Goal: Navigation & Orientation: Find specific page/section

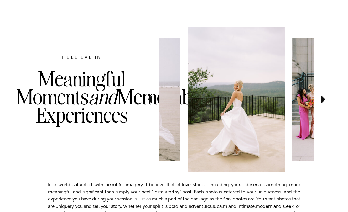
scroll to position [256, 0]
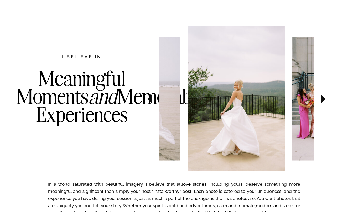
click at [324, 97] on icon at bounding box center [324, 99] width 18 height 18
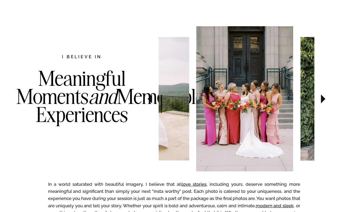
click at [324, 97] on icon at bounding box center [324, 99] width 18 height 18
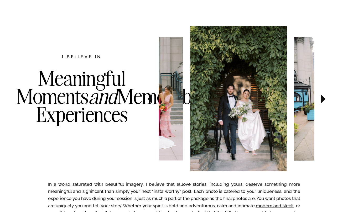
click at [324, 97] on icon at bounding box center [324, 99] width 18 height 18
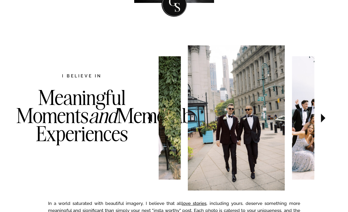
scroll to position [239, 0]
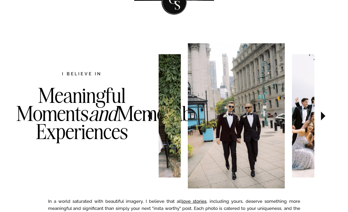
click at [324, 115] on icon at bounding box center [323, 116] width 4 height 9
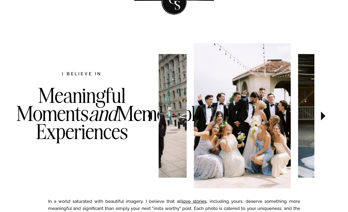
click at [324, 115] on icon at bounding box center [323, 116] width 4 height 9
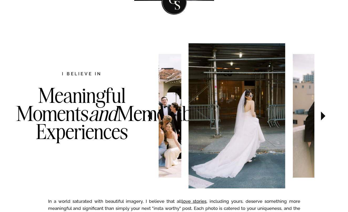
click at [324, 115] on icon at bounding box center [323, 116] width 4 height 9
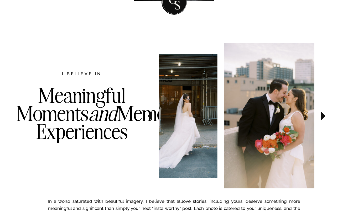
click at [324, 115] on icon at bounding box center [323, 116] width 4 height 9
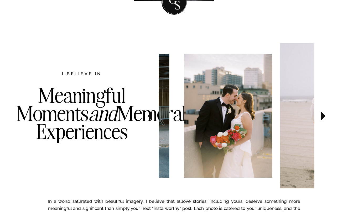
click at [324, 115] on icon at bounding box center [323, 116] width 4 height 9
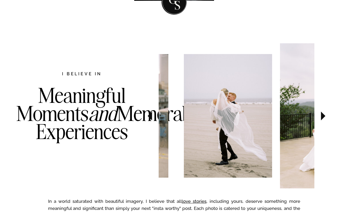
click at [324, 115] on icon at bounding box center [323, 116] width 4 height 9
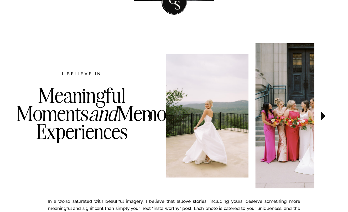
click at [324, 115] on icon at bounding box center [323, 116] width 4 height 9
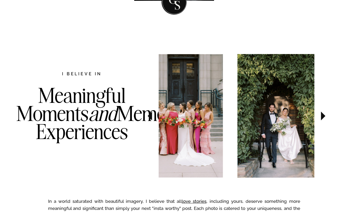
click at [324, 115] on icon at bounding box center [323, 116] width 4 height 9
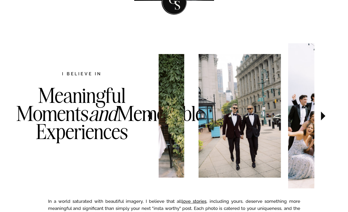
click at [324, 115] on icon at bounding box center [323, 116] width 4 height 9
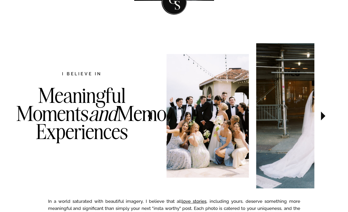
click at [324, 115] on icon at bounding box center [323, 116] width 4 height 9
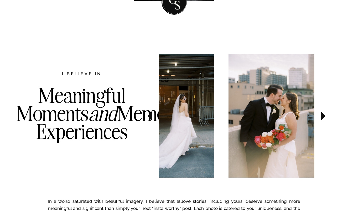
click at [324, 115] on icon at bounding box center [323, 116] width 4 height 9
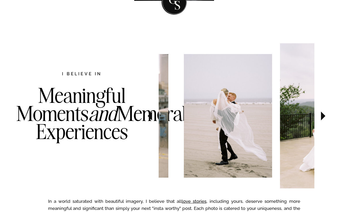
click at [324, 115] on icon at bounding box center [323, 116] width 4 height 9
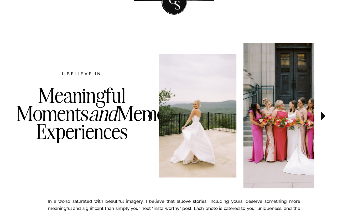
click at [324, 115] on icon at bounding box center [323, 116] width 4 height 9
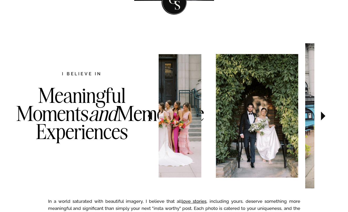
click at [324, 115] on icon at bounding box center [323, 116] width 4 height 9
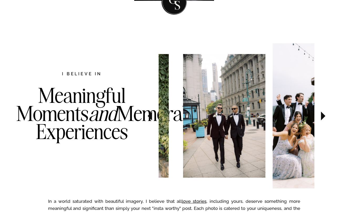
click at [324, 115] on icon at bounding box center [323, 116] width 4 height 9
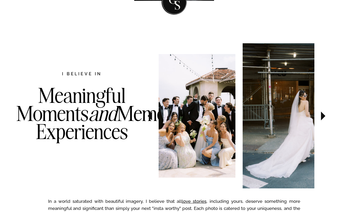
click at [324, 115] on icon at bounding box center [323, 116] width 4 height 9
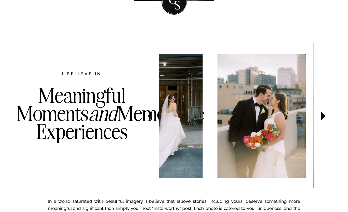
click at [324, 115] on icon at bounding box center [323, 116] width 4 height 9
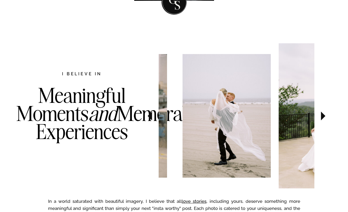
click at [324, 115] on icon at bounding box center [323, 116] width 4 height 9
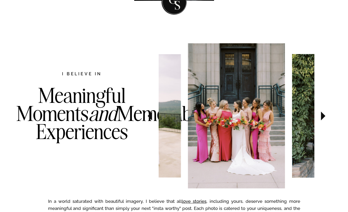
click at [324, 115] on icon at bounding box center [323, 116] width 4 height 9
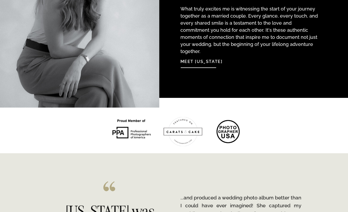
scroll to position [627, 0]
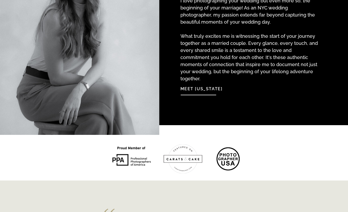
click at [212, 88] on nav "Meet Georgia" at bounding box center [209, 87] width 57 height 11
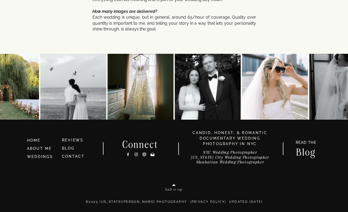
scroll to position [2822, 0]
click at [65, 149] on link "BLOG" at bounding box center [68, 148] width 13 height 4
click at [171, 188] on icon at bounding box center [173, 185] width 7 height 7
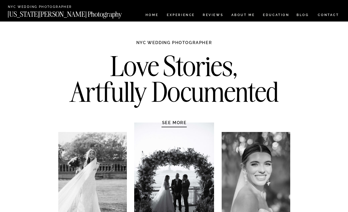
scroll to position [0, 0]
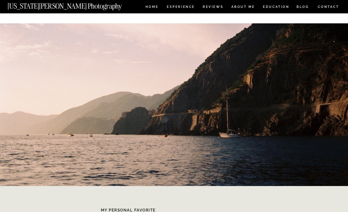
scroll to position [176, 0]
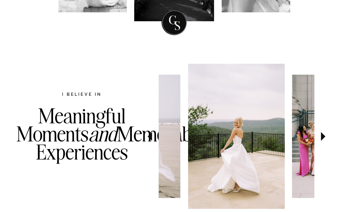
scroll to position [247, 0]
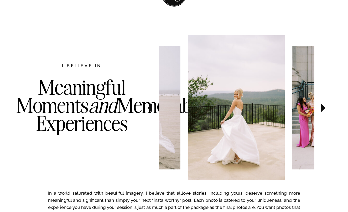
click at [323, 108] on icon at bounding box center [323, 108] width 4 height 9
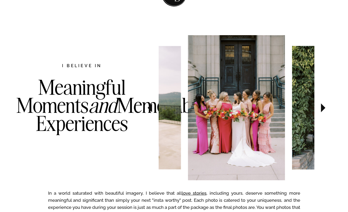
click at [322, 106] on icon at bounding box center [323, 108] width 4 height 9
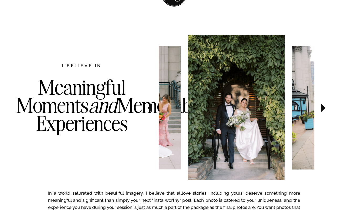
click at [322, 106] on icon at bounding box center [323, 108] width 4 height 9
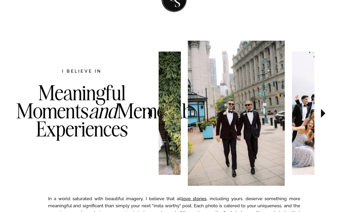
scroll to position [243, 0]
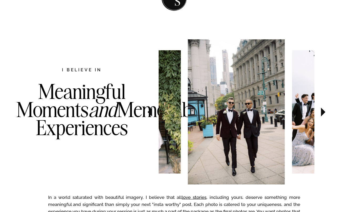
drag, startPoint x: 39, startPoint y: 91, endPoint x: 126, endPoint y: 151, distance: 105.9
click at [126, 151] on h3 "Meaningful Moments and Memorable Experiences" at bounding box center [81, 121] width 131 height 76
copy h3 "Meaningful Moments and Memorable Experiences"
click at [130, 132] on h3 "Meaningful Moments and Memorable Experiences" at bounding box center [81, 121] width 131 height 76
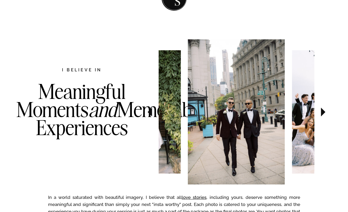
click at [146, 91] on h3 "Meaningful Moments and Memorable Experiences" at bounding box center [81, 121] width 131 height 76
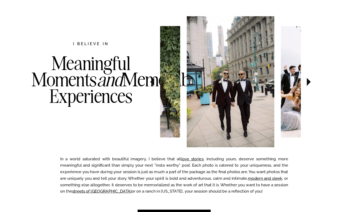
scroll to position [238, 0]
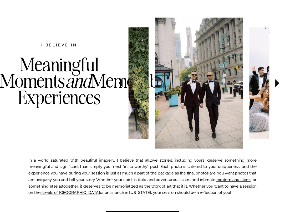
click at [277, 86] on icon at bounding box center [277, 83] width 16 height 17
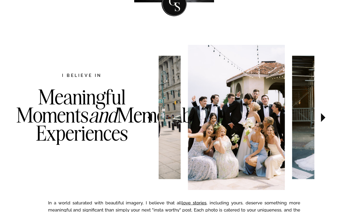
click at [322, 117] on icon at bounding box center [323, 117] width 4 height 9
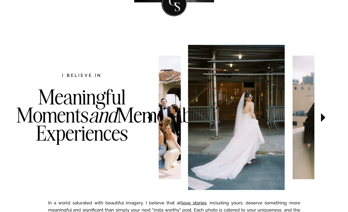
click at [322, 117] on icon at bounding box center [323, 117] width 4 height 9
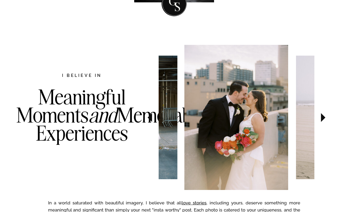
click at [322, 117] on icon at bounding box center [323, 117] width 4 height 9
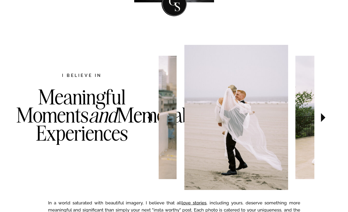
click at [323, 116] on icon at bounding box center [323, 117] width 4 height 9
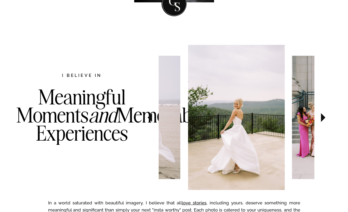
click at [324, 117] on icon at bounding box center [323, 117] width 4 height 9
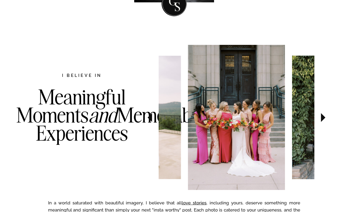
click at [324, 117] on icon at bounding box center [323, 117] width 4 height 9
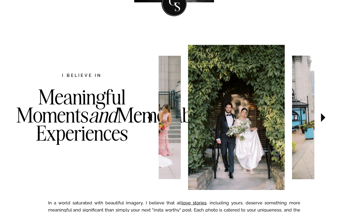
click at [324, 117] on icon at bounding box center [323, 117] width 4 height 9
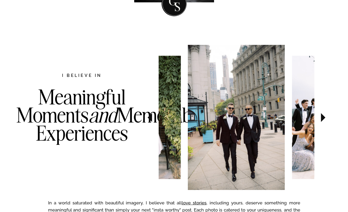
click at [321, 116] on icon at bounding box center [323, 117] width 4 height 9
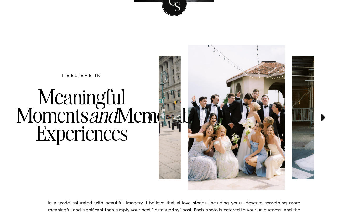
click at [321, 116] on icon at bounding box center [323, 117] width 4 height 9
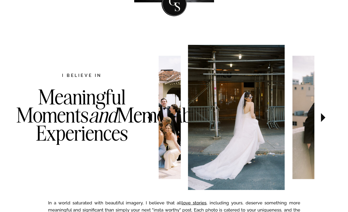
click at [324, 117] on icon at bounding box center [323, 117] width 4 height 9
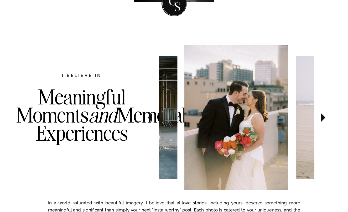
click at [323, 117] on icon at bounding box center [323, 117] width 4 height 9
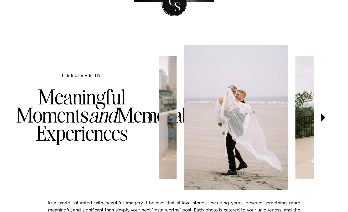
click at [323, 117] on icon at bounding box center [323, 117] width 4 height 9
